Goal: Information Seeking & Learning: Check status

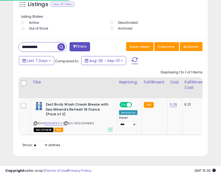
scroll to position [103, 192]
click at [31, 42] on input "**********" at bounding box center [38, 46] width 39 height 9
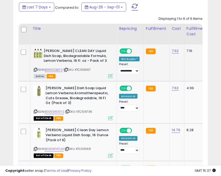
scroll to position [449, 0]
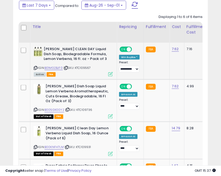
click at [66, 67] on icon at bounding box center [65, 67] width 3 height 3
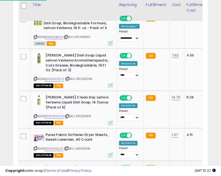
scroll to position [533, 0]
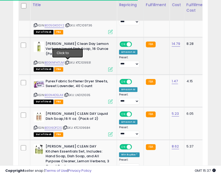
click at [67, 62] on icon at bounding box center [66, 62] width 3 height 3
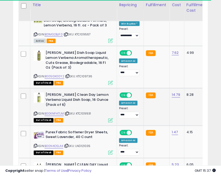
scroll to position [428, 0]
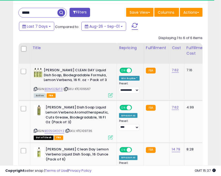
click at [66, 89] on icon at bounding box center [65, 89] width 3 height 3
click at [28, 15] on input "*****" at bounding box center [38, 12] width 39 height 9
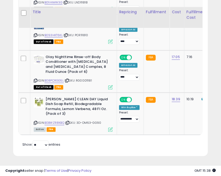
scroll to position [516, 0]
click at [69, 122] on icon at bounding box center [67, 123] width 3 height 3
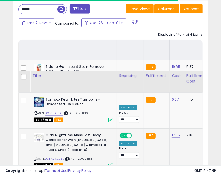
scroll to position [369, 0]
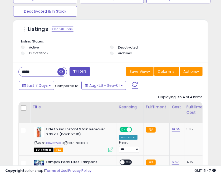
drag, startPoint x: 33, startPoint y: 75, endPoint x: -2, endPoint y: 64, distance: 36.7
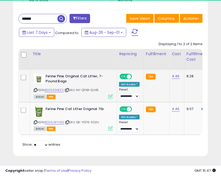
scroll to position [103, 192]
click at [67, 89] on icon at bounding box center [66, 90] width 3 height 3
click at [68, 121] on icon at bounding box center [67, 122] width 3 height 3
click at [68, 89] on icon at bounding box center [66, 90] width 3 height 3
drag, startPoint x: 69, startPoint y: 114, endPoint x: 80, endPoint y: 90, distance: 25.8
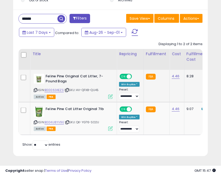
click at [69, 121] on icon at bounding box center [67, 122] width 3 height 3
drag, startPoint x: 26, startPoint y: 12, endPoint x: -2, endPoint y: 11, distance: 28.2
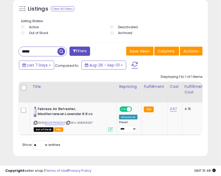
drag, startPoint x: 42, startPoint y: 42, endPoint x: 17, endPoint y: 41, distance: 25.1
click at [17, 47] on div "***** Filters" at bounding box center [63, 52] width 96 height 11
type input "*****"
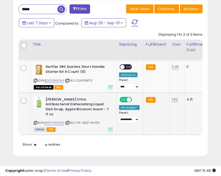
click at [68, 122] on icon at bounding box center [67, 123] width 3 height 3
